Goal: Transaction & Acquisition: Purchase product/service

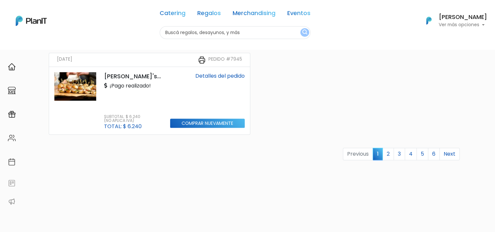
scroll to position [688, 0]
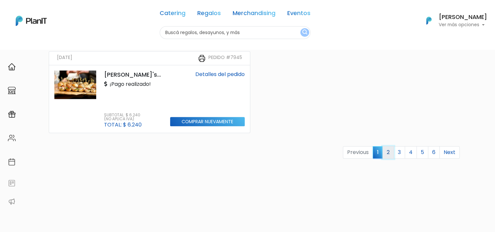
click at [393, 152] on link "2" at bounding box center [388, 152] width 11 height 12
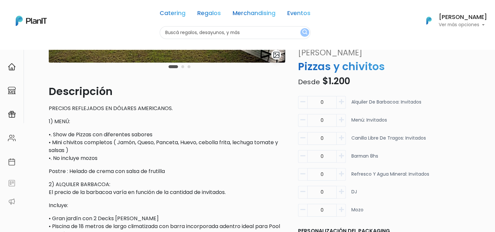
scroll to position [164, 0]
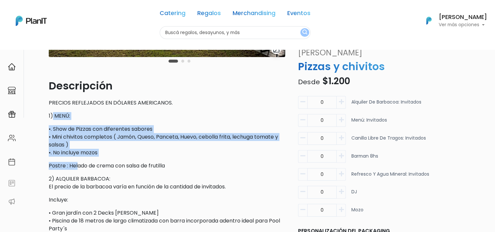
drag, startPoint x: 52, startPoint y: 111, endPoint x: 77, endPoint y: 166, distance: 61.1
click at [77, 166] on p "Postre : Helado de crema con salsa de frutilla" at bounding box center [167, 166] width 236 height 8
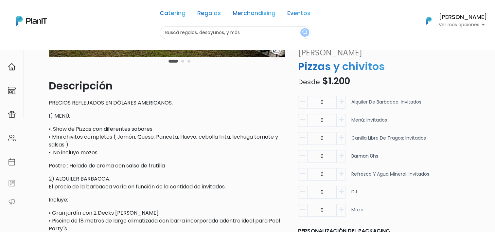
click at [340, 96] on button "button" at bounding box center [341, 102] width 9 height 13
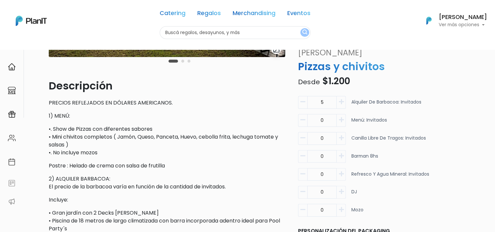
click at [340, 96] on button "button" at bounding box center [341, 102] width 9 height 13
click at [345, 96] on button "button" at bounding box center [341, 102] width 9 height 13
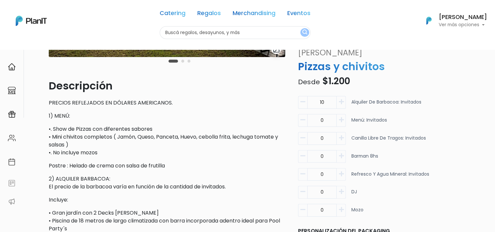
click at [345, 96] on button "button" at bounding box center [341, 102] width 9 height 13
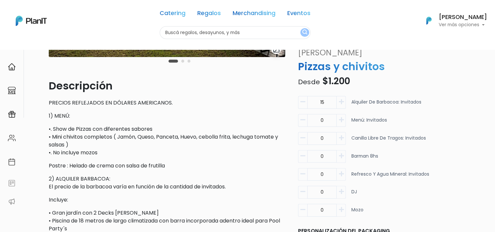
click at [345, 96] on button "button" at bounding box center [341, 102] width 9 height 13
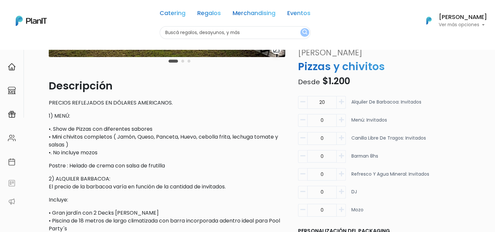
click at [345, 96] on button "button" at bounding box center [341, 102] width 9 height 13
click at [300, 96] on button "button" at bounding box center [302, 102] width 9 height 13
type input "20"
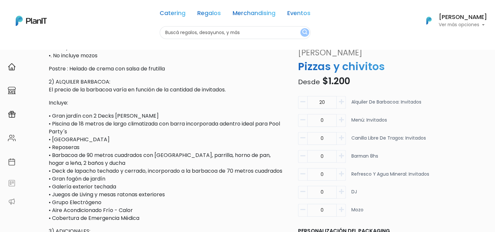
scroll to position [262, 0]
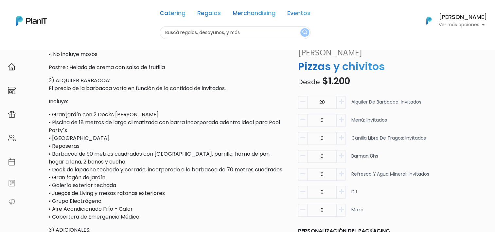
click at [347, 114] on div "0 Menú: Invitados" at bounding box center [364, 123] width 132 height 18
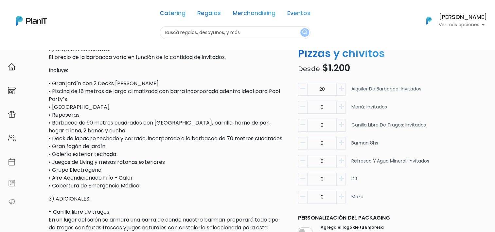
scroll to position [295, 0]
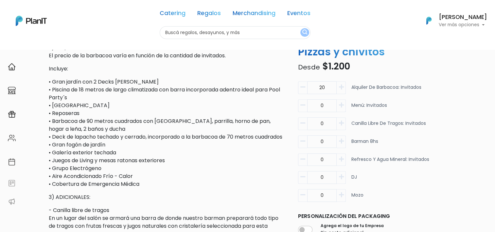
click at [343, 108] on icon "button" at bounding box center [341, 105] width 5 height 6
click at [303, 108] on icon "button" at bounding box center [303, 105] width 5 height 6
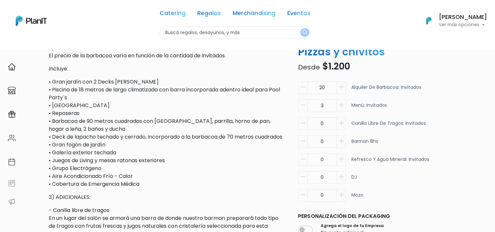
click at [303, 108] on icon "button" at bounding box center [303, 105] width 5 height 6
type input "0"
click at [342, 129] on button "button" at bounding box center [341, 123] width 9 height 13
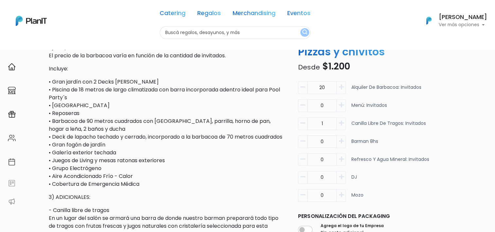
click at [342, 129] on button "button" at bounding box center [341, 123] width 9 height 13
type input "3"
click at [303, 83] on form "20 Alquiler de barbacoa: invitados 0 Menú: Invitados 3 0" at bounding box center [364, 202] width 140 height 246
click at [303, 85] on button "button" at bounding box center [302, 87] width 9 height 13
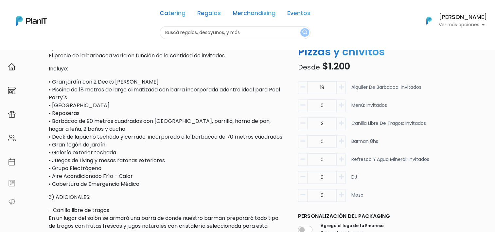
click at [303, 85] on button "button" at bounding box center [302, 87] width 9 height 13
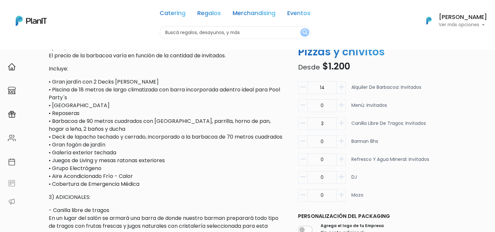
click at [303, 85] on button "button" at bounding box center [302, 87] width 9 height 13
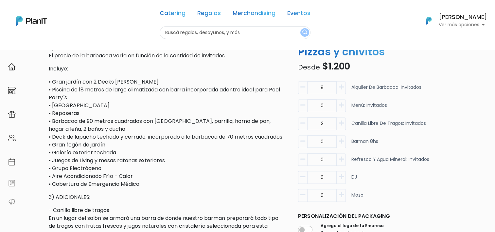
click at [303, 85] on button "button" at bounding box center [302, 87] width 9 height 13
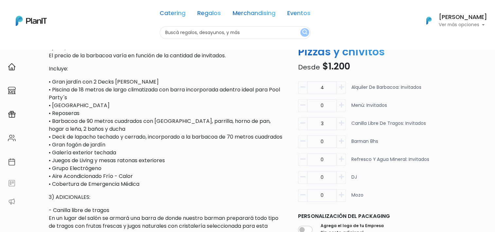
click at [303, 85] on button "button" at bounding box center [302, 87] width 9 height 13
type input "1"
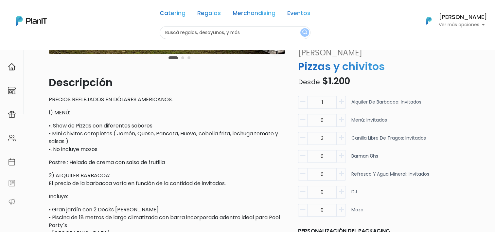
scroll to position [164, 0]
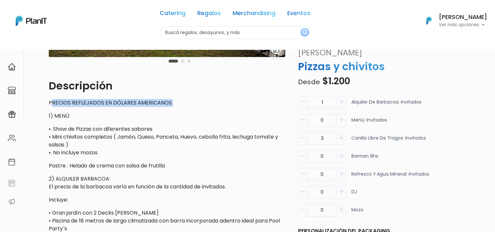
drag, startPoint x: 53, startPoint y: 103, endPoint x: 183, endPoint y: 101, distance: 130.3
click at [183, 101] on p "PRECIOS REFLEJADOS EN DÓLARES AMERICANOS." at bounding box center [167, 103] width 236 height 8
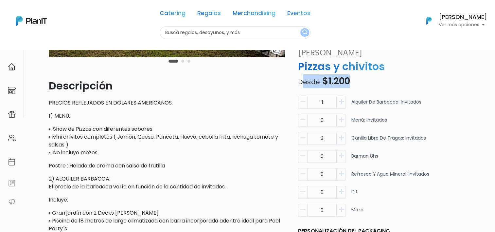
drag, startPoint x: 301, startPoint y: 70, endPoint x: 389, endPoint y: 71, distance: 87.7
click at [389, 74] on p "Desde $1.200" at bounding box center [364, 81] width 140 height 14
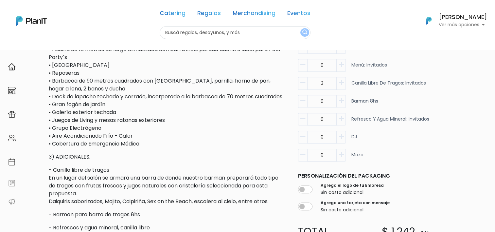
scroll to position [426, 0]
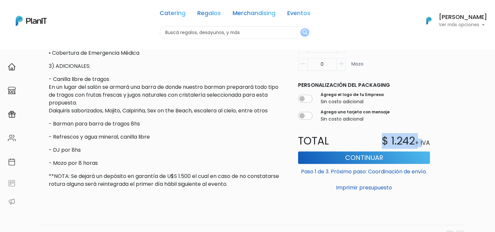
drag, startPoint x: 381, startPoint y: 145, endPoint x: 422, endPoint y: 148, distance: 40.4
click at [422, 148] on div "$ 1.242 + IVA" at bounding box center [399, 141] width 70 height 16
